Goal: Task Accomplishment & Management: Manage account settings

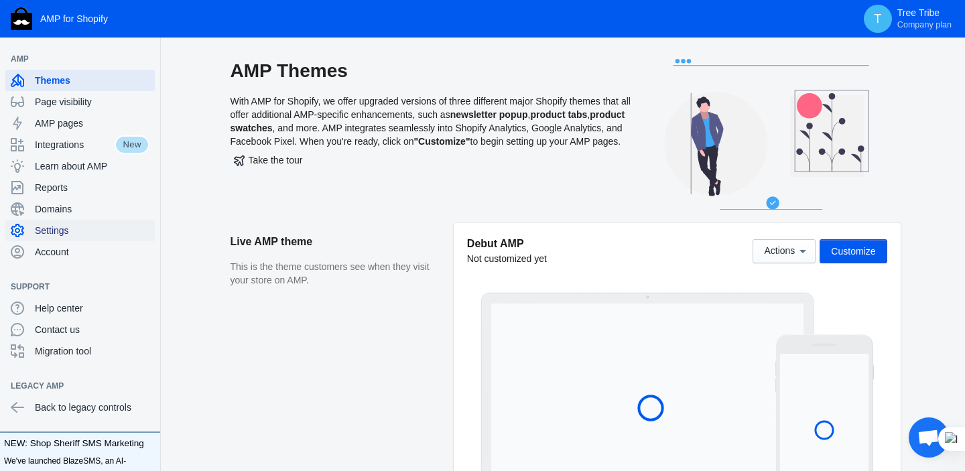
click at [63, 230] on span "Settings" at bounding box center [92, 230] width 115 height 13
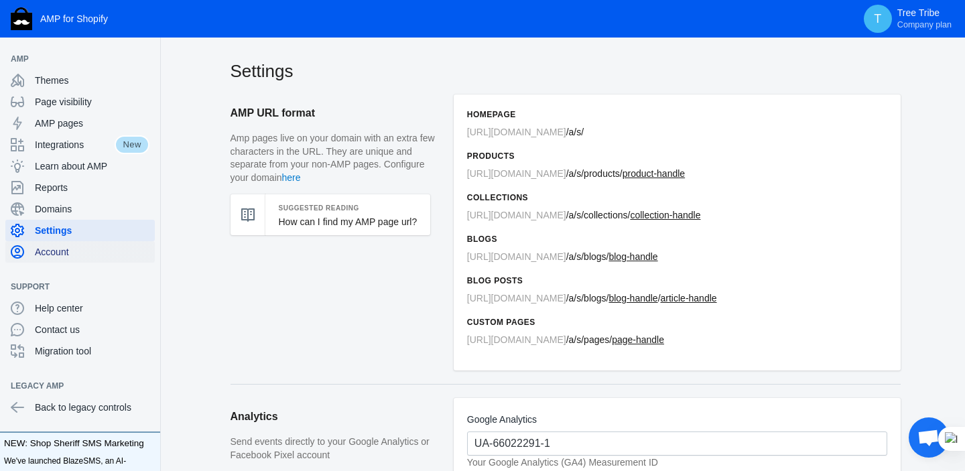
click at [61, 254] on span "Account" at bounding box center [92, 251] width 115 height 13
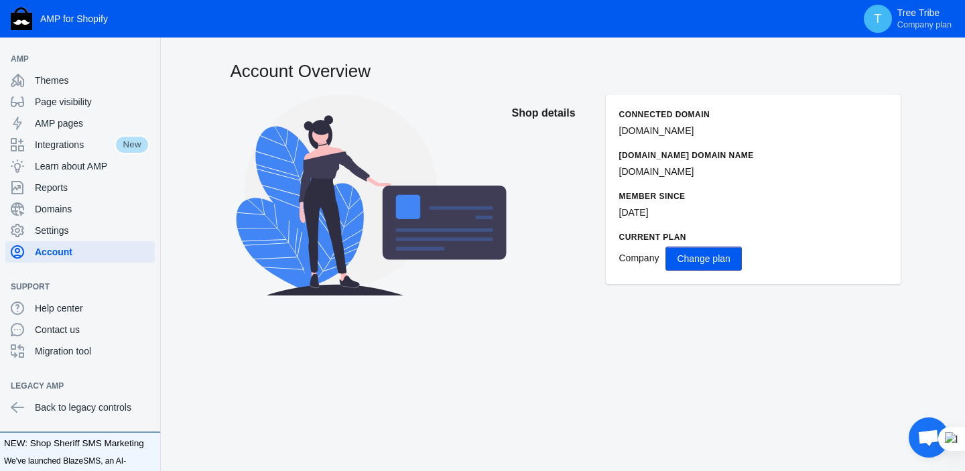
click at [712, 261] on span "Change plan" at bounding box center [703, 258] width 53 height 11
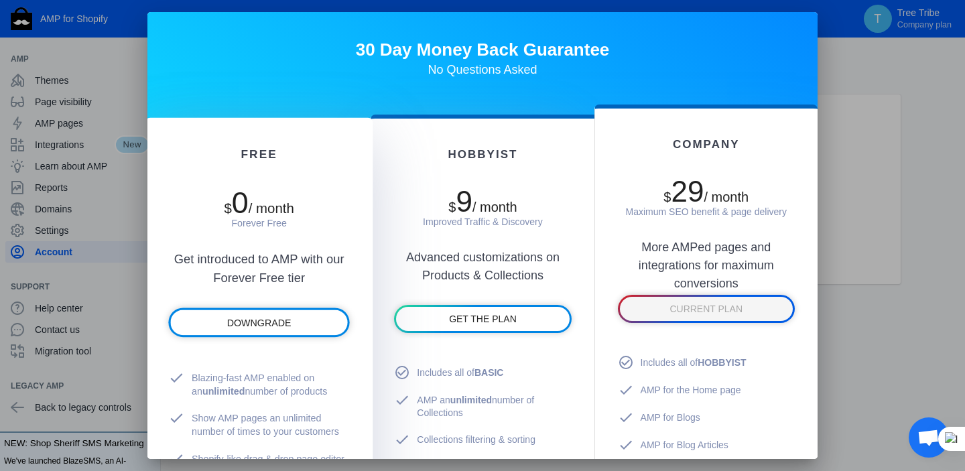
click at [274, 214] on span "/ month" at bounding box center [272, 207] width 46 height 15
click at [286, 325] on span "DOWNGRADE" at bounding box center [259, 323] width 64 height 11
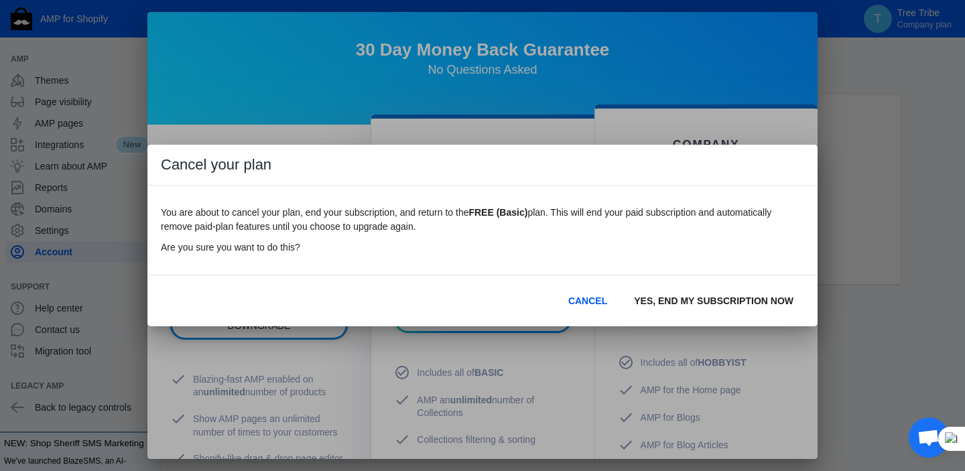
click at [668, 303] on span "YES, END MY SUBSCRIPTION NOW" at bounding box center [713, 300] width 159 height 11
